Goal: Information Seeking & Learning: Find specific fact

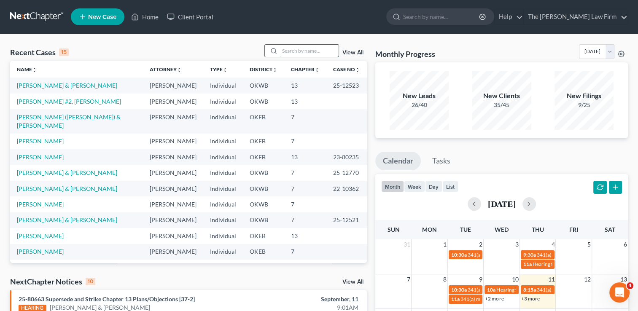
click at [306, 51] on input "search" at bounding box center [309, 51] width 59 height 12
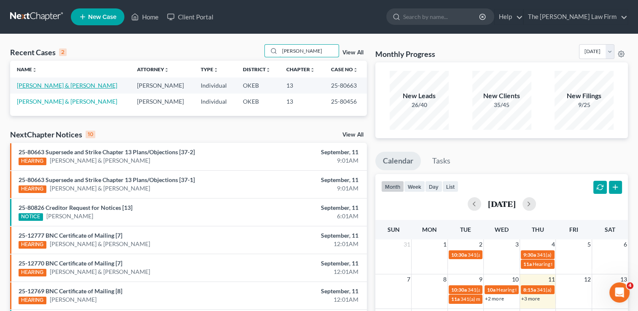
type input "mckee"
click at [72, 86] on link "McKee, Donnie & Mckee, Heather" at bounding box center [67, 85] width 100 height 7
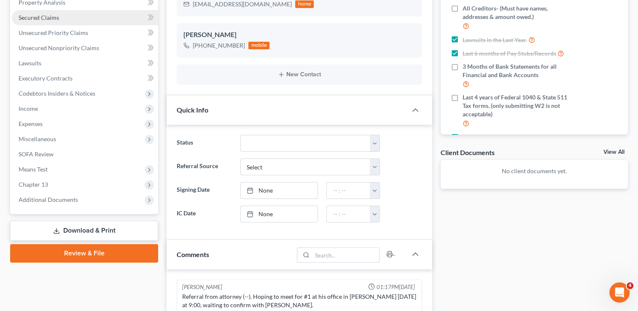
scroll to position [953, 0]
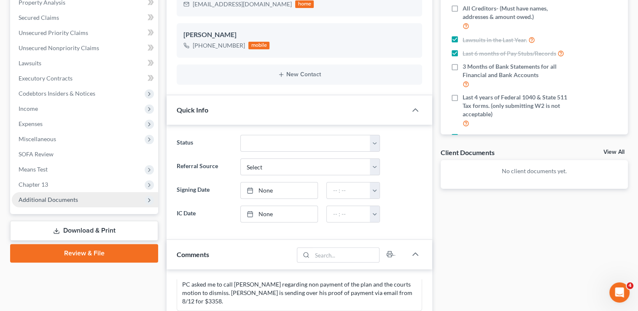
click at [54, 201] on span "Additional Documents" at bounding box center [48, 199] width 59 height 7
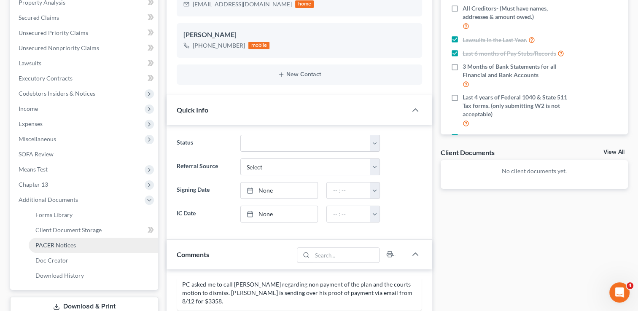
click at [65, 244] on span "PACER Notices" at bounding box center [55, 245] width 40 height 7
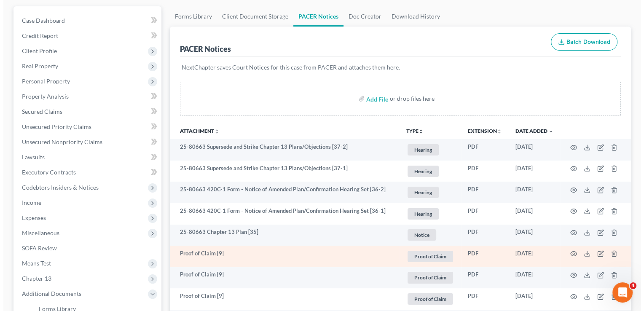
scroll to position [84, 0]
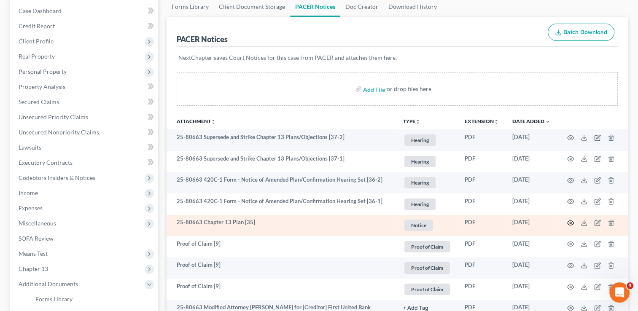
click at [569, 221] on icon "button" at bounding box center [570, 223] width 7 height 7
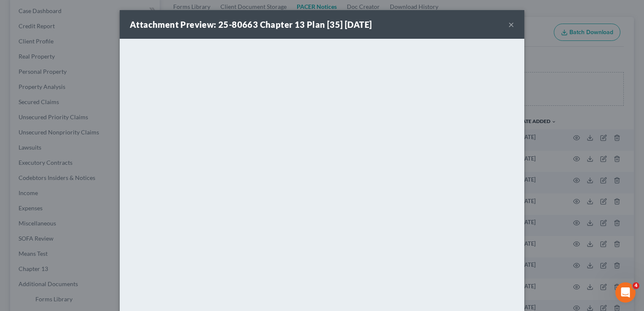
click at [509, 26] on button "×" at bounding box center [512, 24] width 6 height 10
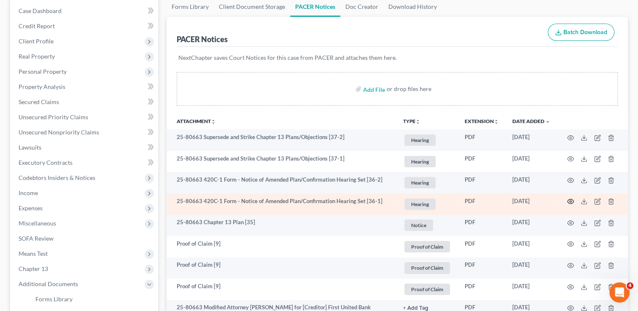
click at [569, 201] on icon "button" at bounding box center [570, 201] width 7 height 7
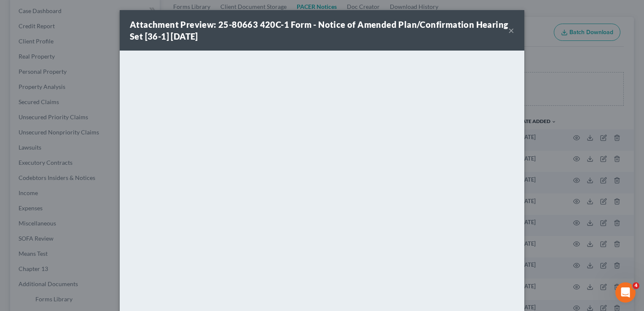
click at [509, 32] on button "×" at bounding box center [512, 30] width 6 height 10
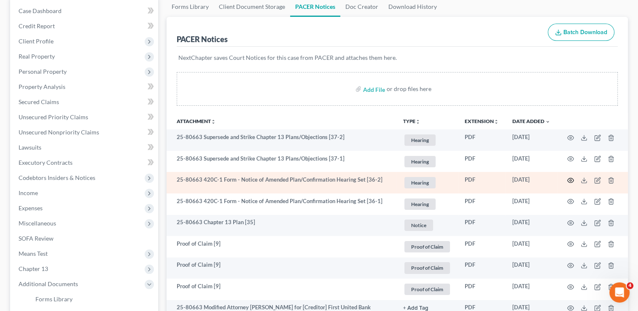
click at [571, 181] on circle "button" at bounding box center [571, 181] width 2 height 2
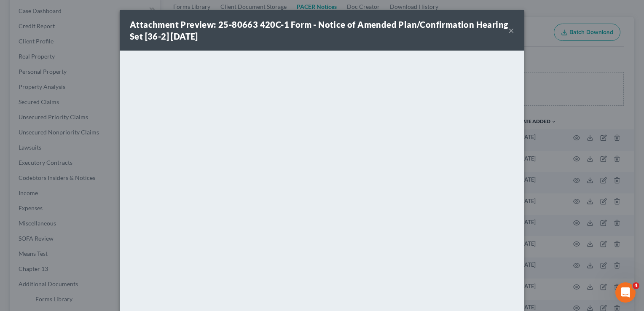
click at [509, 30] on button "×" at bounding box center [512, 30] width 6 height 10
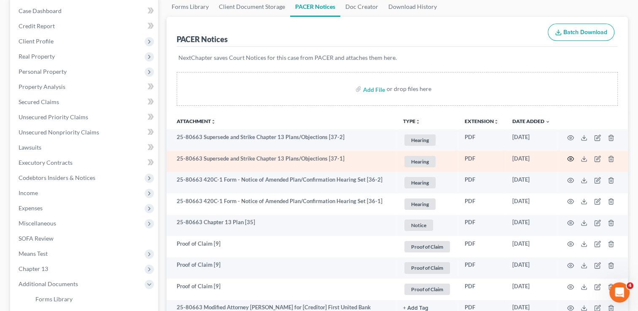
click at [571, 157] on icon "button" at bounding box center [570, 159] width 7 height 7
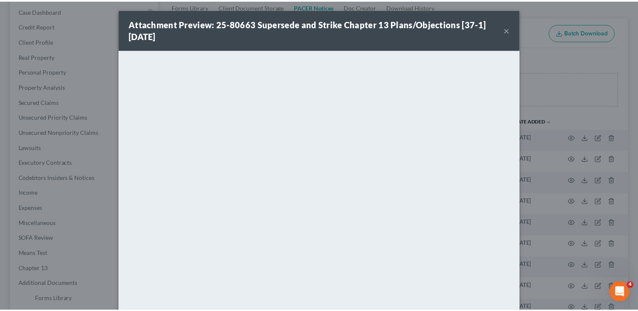
scroll to position [0, 0]
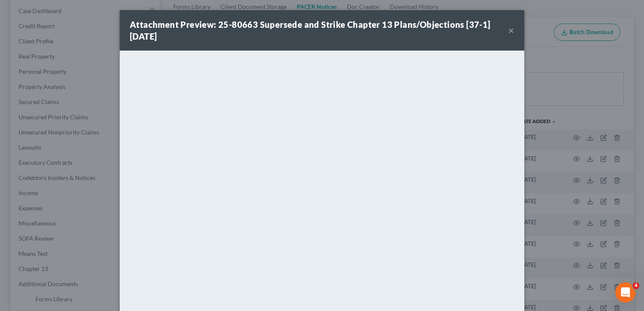
click at [509, 31] on button "×" at bounding box center [512, 30] width 6 height 10
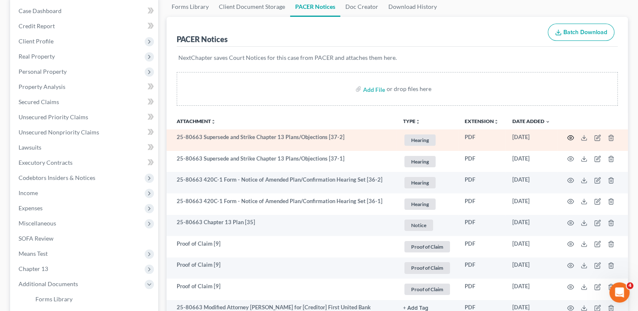
click at [572, 138] on icon "button" at bounding box center [570, 138] width 7 height 7
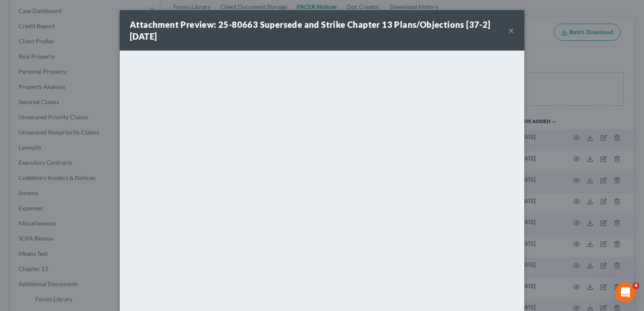
click at [509, 31] on button "×" at bounding box center [512, 30] width 6 height 10
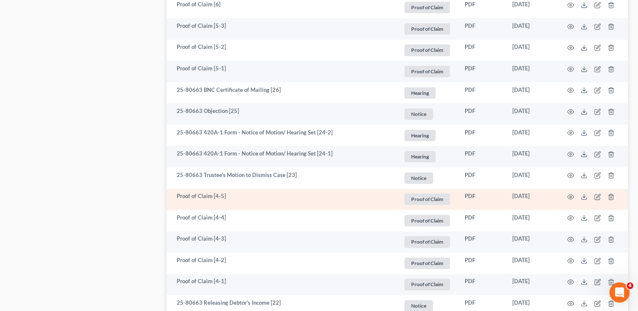
scroll to position [717, 0]
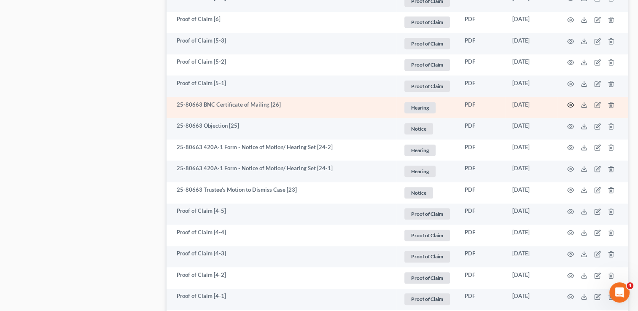
click at [571, 104] on icon "button" at bounding box center [570, 105] width 7 height 7
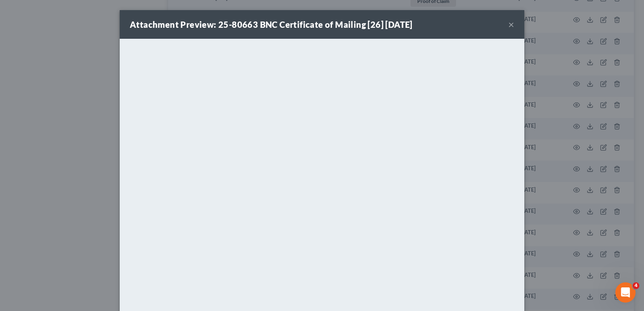
click at [511, 26] on button "×" at bounding box center [512, 24] width 6 height 10
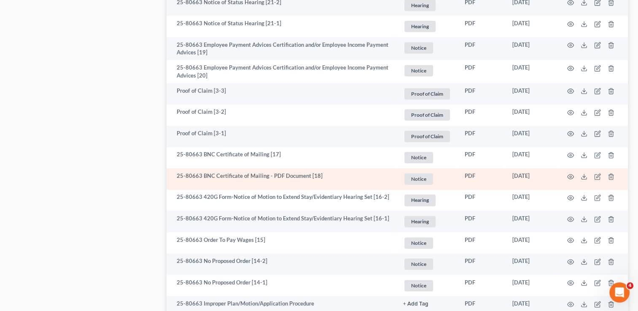
scroll to position [1054, 0]
click at [569, 176] on icon "button" at bounding box center [570, 176] width 7 height 7
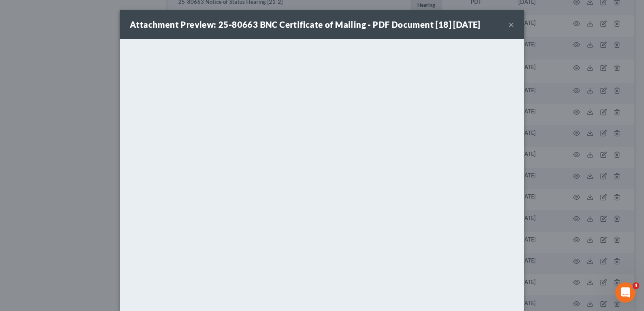
click at [509, 25] on button "×" at bounding box center [512, 24] width 6 height 10
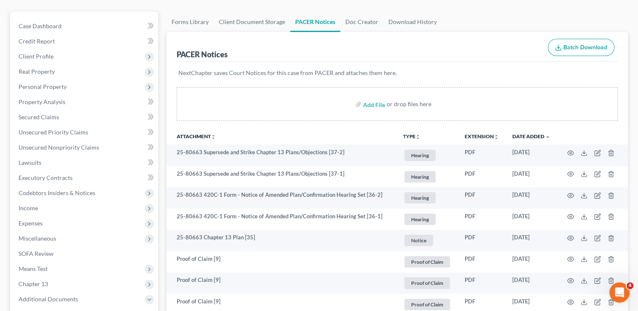
scroll to position [0, 0]
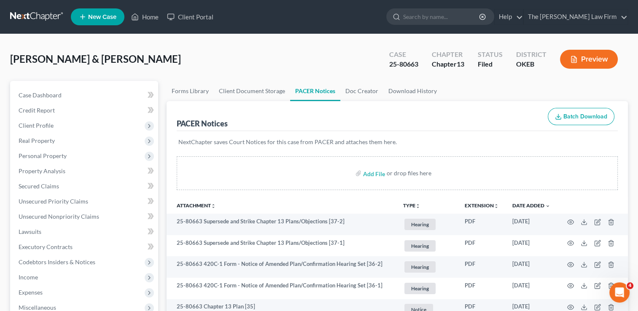
click at [52, 14] on link at bounding box center [37, 16] width 54 height 15
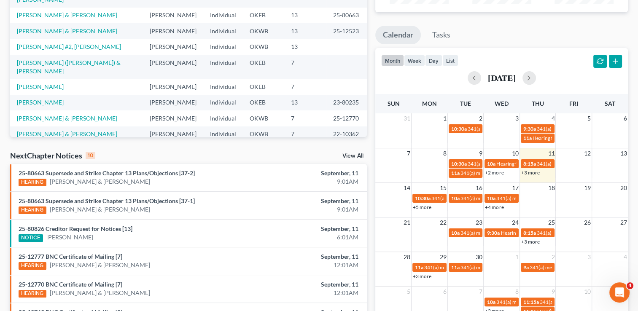
scroll to position [127, 0]
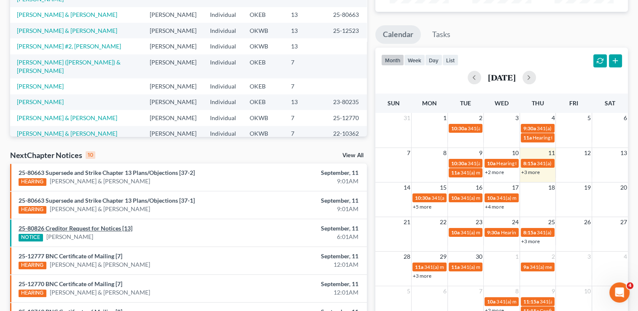
click at [86, 228] on link "25-80826 Creditor Request for Notices [13]" at bounding box center [76, 228] width 114 height 7
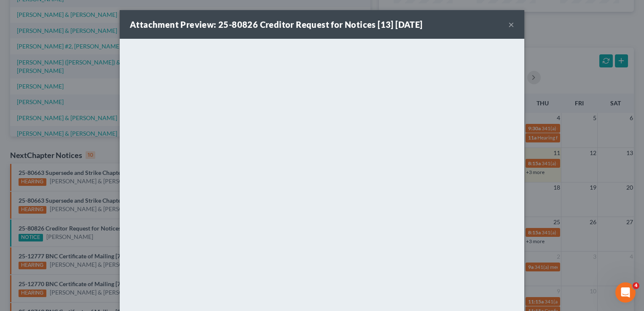
click at [509, 24] on button "×" at bounding box center [512, 24] width 6 height 10
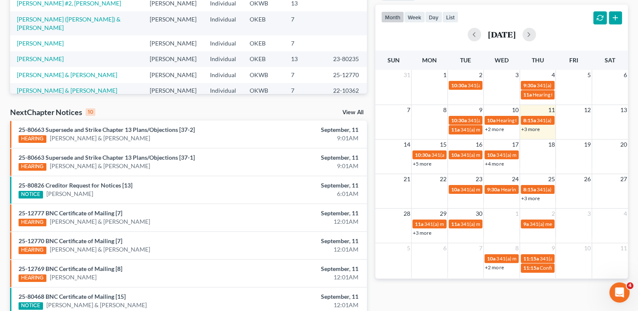
scroll to position [165, 0]
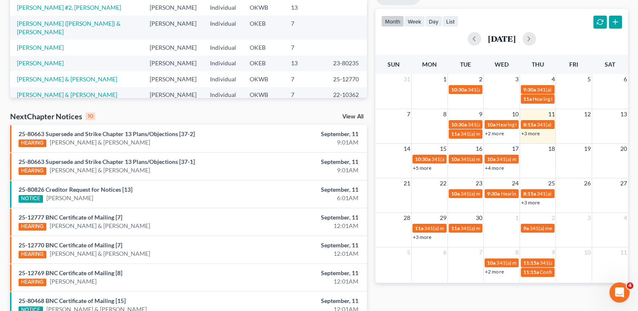
click at [348, 117] on link "View All" at bounding box center [352, 117] width 21 height 6
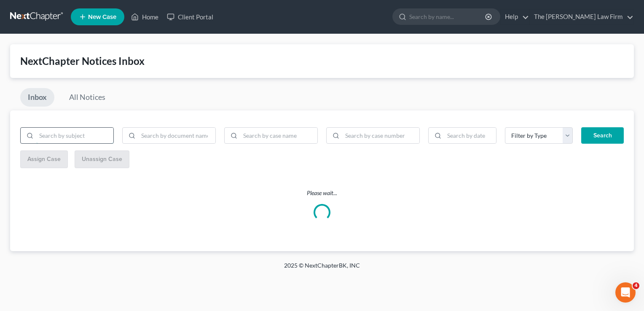
click at [67, 133] on input "search" at bounding box center [74, 136] width 77 height 16
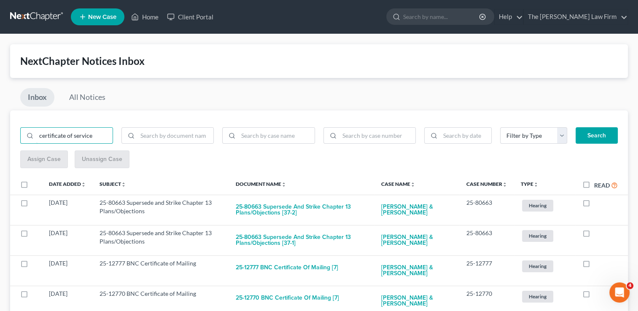
type input "certificate of service"
click at [598, 137] on button "Search" at bounding box center [597, 135] width 42 height 17
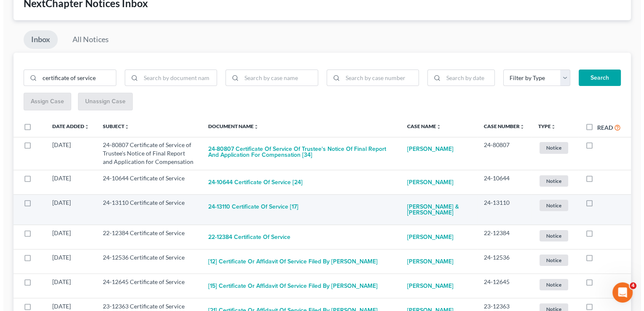
scroll to position [84, 0]
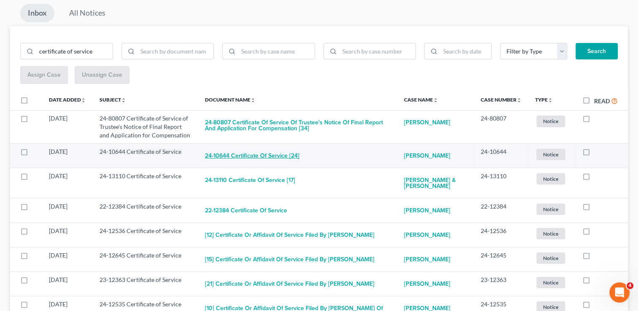
click at [254, 151] on button "24-10644 Certificate of Service [24]" at bounding box center [252, 156] width 94 height 17
checkbox input "true"
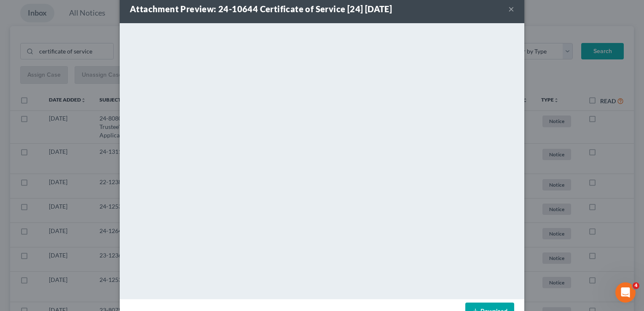
scroll to position [0, 0]
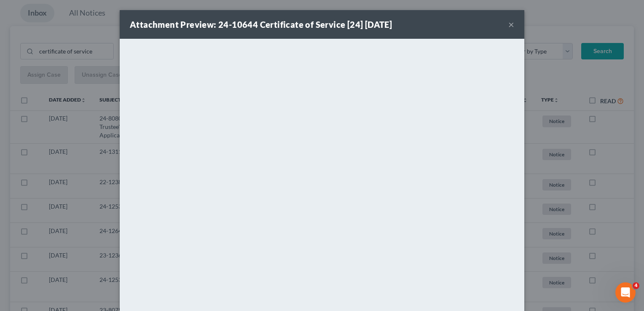
click at [510, 28] on button "×" at bounding box center [512, 24] width 6 height 10
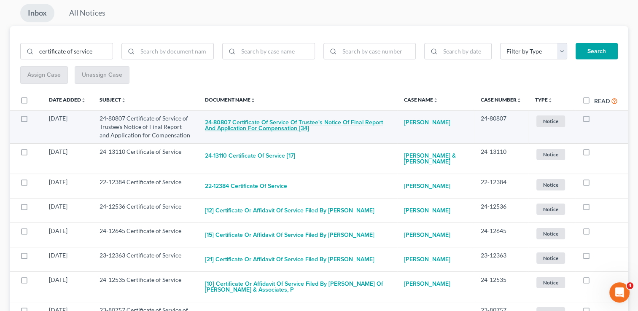
click at [283, 125] on button "24-80807 Certificate of Service of Trustee's Notice of Final Report and Applica…" at bounding box center [298, 125] width 186 height 23
checkbox input "true"
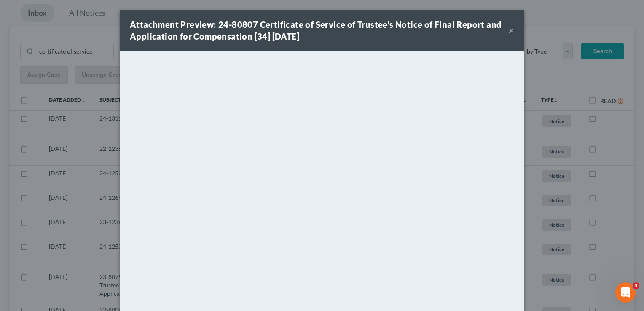
click at [509, 32] on button "×" at bounding box center [512, 30] width 6 height 10
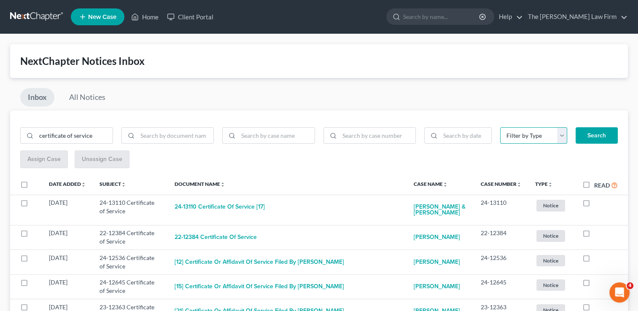
click at [562, 137] on select "Filter by Type Bank Statements certificate of credit counseling Contract Credit…" at bounding box center [533, 135] width 67 height 17
select select "6"
click at [500, 127] on select "Filter by Type Bank Statements certificate of credit counseling Contract Credit…" at bounding box center [533, 135] width 67 height 17
click at [603, 133] on button "Search" at bounding box center [597, 135] width 42 height 17
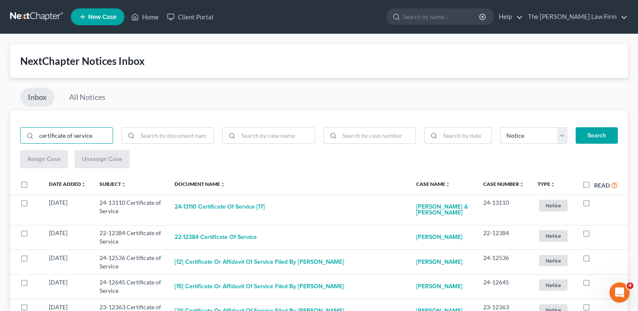
drag, startPoint x: 101, startPoint y: 134, endPoint x: 18, endPoint y: 137, distance: 83.1
click at [18, 136] on div "certificate of service" at bounding box center [66, 135] width 101 height 17
type input "notice of amended plan"
click at [597, 135] on button "Search" at bounding box center [597, 135] width 42 height 17
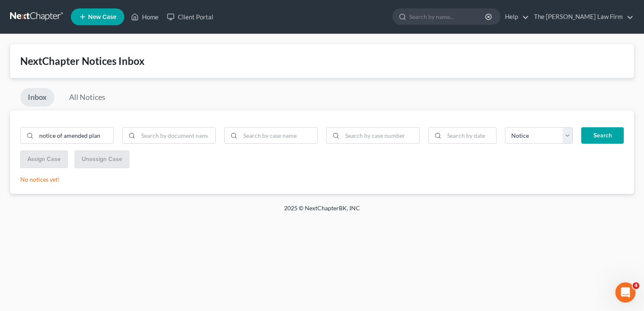
click at [42, 16] on link at bounding box center [37, 16] width 54 height 15
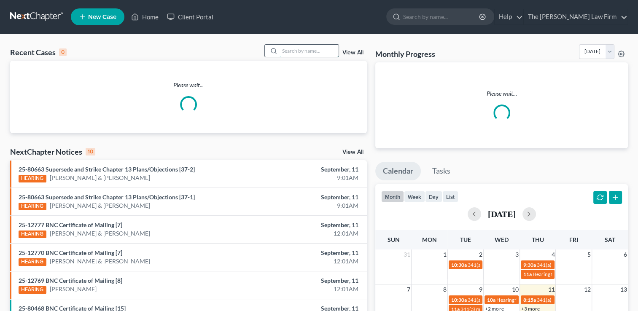
click at [299, 46] on input "search" at bounding box center [309, 51] width 59 height 12
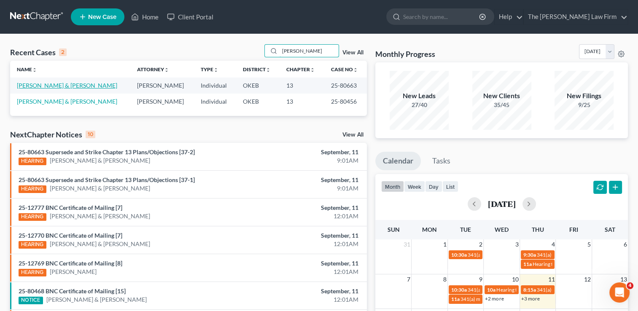
type input "mckee"
click at [77, 85] on link "McKee, Donnie & Mckee, Heather" at bounding box center [67, 85] width 100 height 7
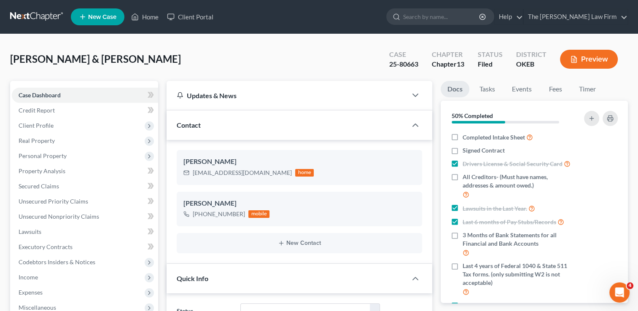
scroll to position [953, 0]
drag, startPoint x: 197, startPoint y: 176, endPoint x: 208, endPoint y: 171, distance: 12.1
click at [209, 171] on div "mbtfarms66@gmail.com" at bounding box center [242, 173] width 99 height 8
drag, startPoint x: 208, startPoint y: 171, endPoint x: 193, endPoint y: 180, distance: 17.9
click at [198, 182] on div "Donnie McKee mbtfarms66@gmail.com home" at bounding box center [299, 167] width 245 height 35
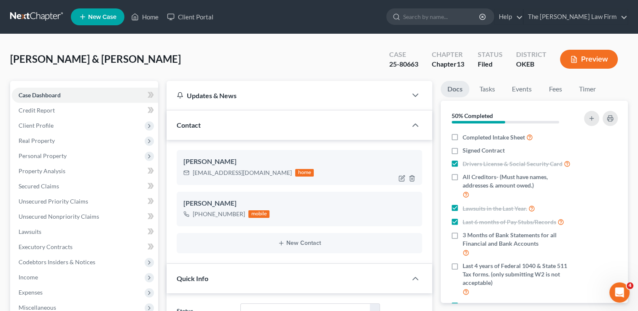
click at [188, 184] on div "Donnie McKee mbtfarms66@gmail.com home" at bounding box center [299, 167] width 245 height 35
drag, startPoint x: 194, startPoint y: 172, endPoint x: 255, endPoint y: 175, distance: 60.8
click at [255, 175] on div "mbtfarms66@gmail.com" at bounding box center [242, 173] width 99 height 8
drag, startPoint x: 255, startPoint y: 175, endPoint x: 240, endPoint y: 172, distance: 14.6
copy div "mbtfarms66@gmail.com"
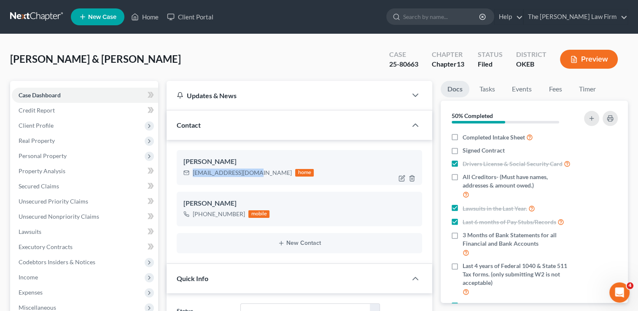
copy div "mbtfarms66@gmail.com"
